Goal: Navigation & Orientation: Find specific page/section

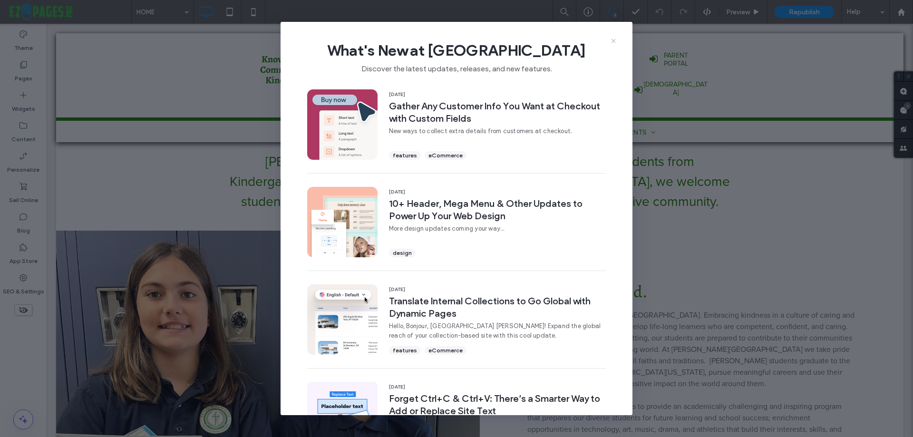
drag, startPoint x: 612, startPoint y: 40, endPoint x: 843, endPoint y: 164, distance: 262.0
click at [612, 40] on use at bounding box center [613, 41] width 4 height 4
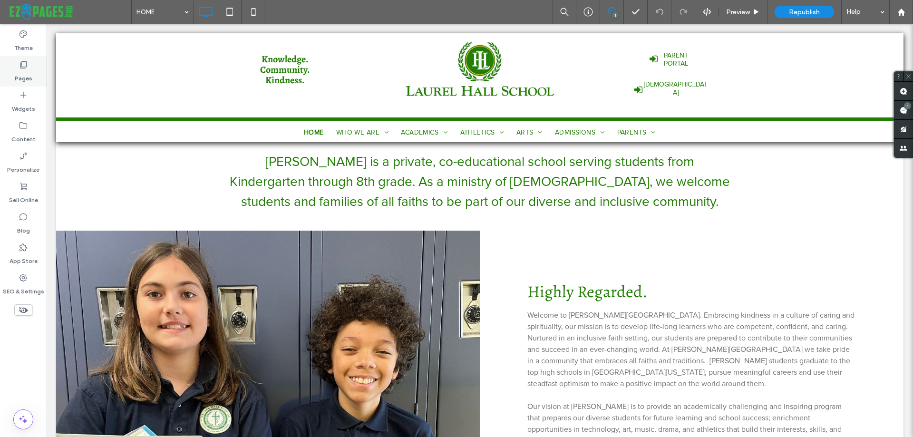
click at [21, 66] on icon at bounding box center [24, 65] width 10 height 10
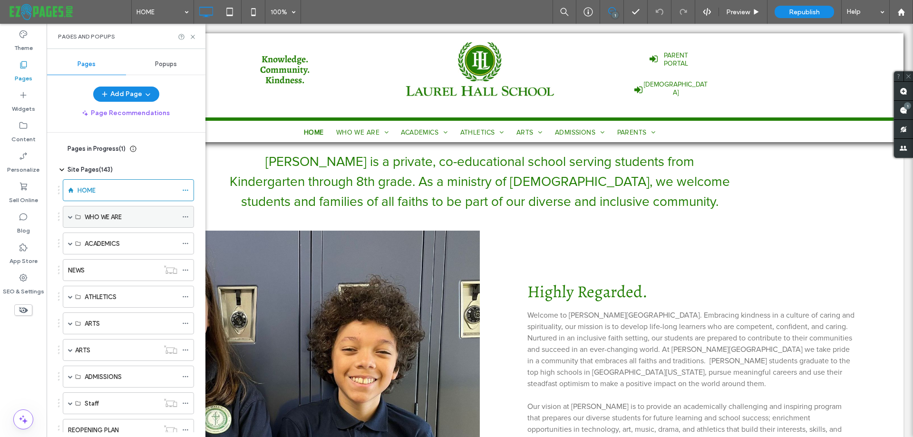
click at [68, 217] on span at bounding box center [70, 216] width 5 height 5
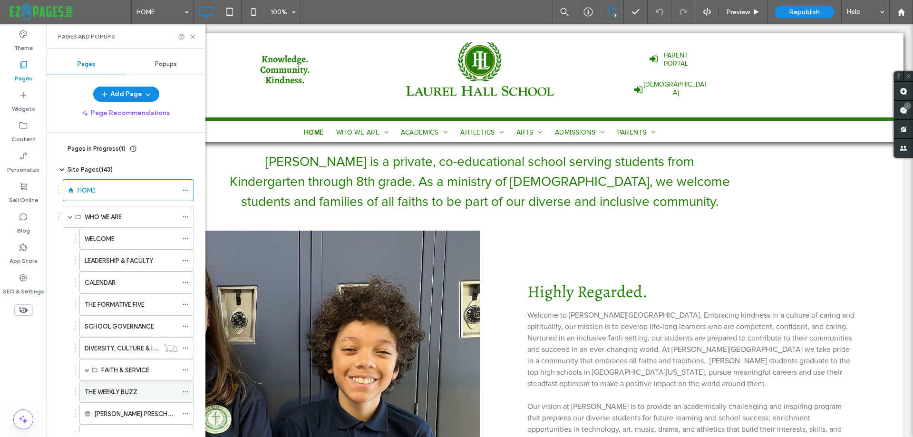
click at [120, 390] on label "THE WEEKLY BUZZ" at bounding box center [111, 392] width 53 height 17
